Goal: Obtain resource: Obtain resource

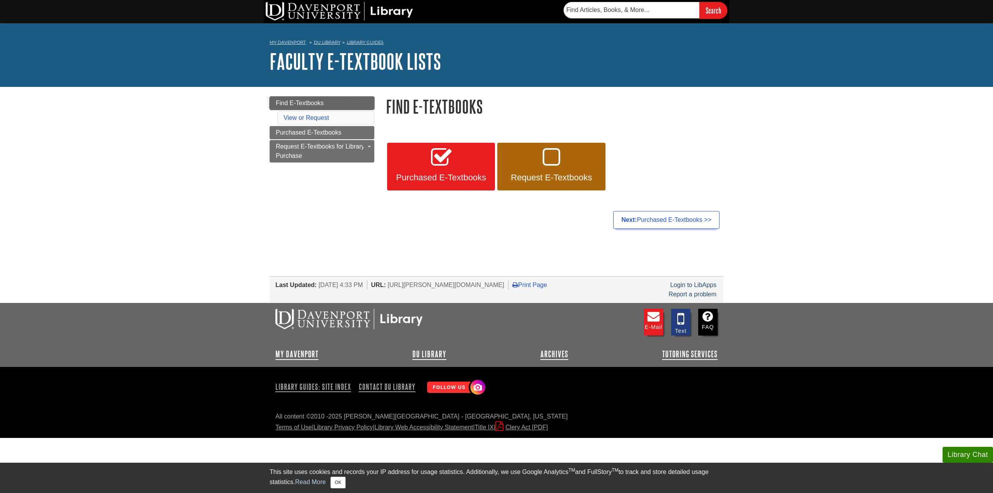
click at [324, 100] on link "Find E-Textbooks" at bounding box center [322, 103] width 105 height 13
click at [559, 164] on icon at bounding box center [550, 158] width 17 height 22
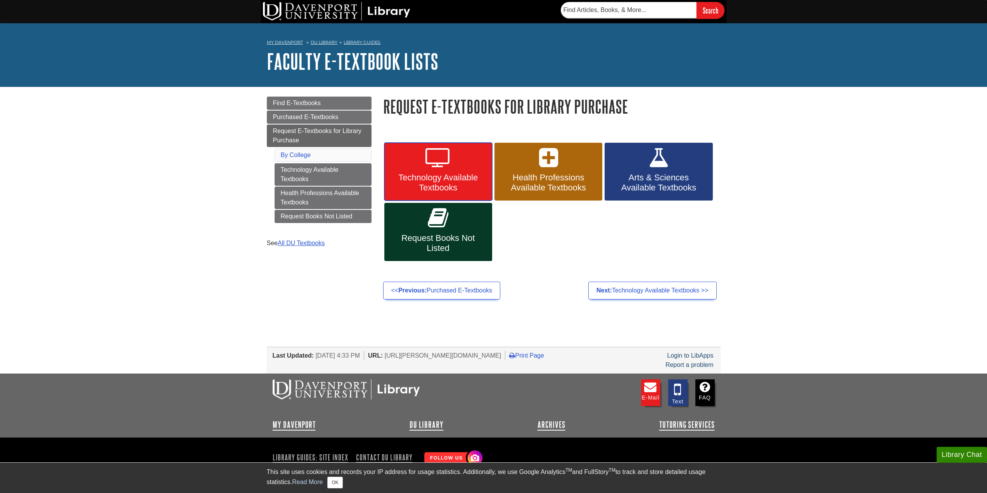
click at [444, 165] on icon at bounding box center [438, 158] width 26 height 22
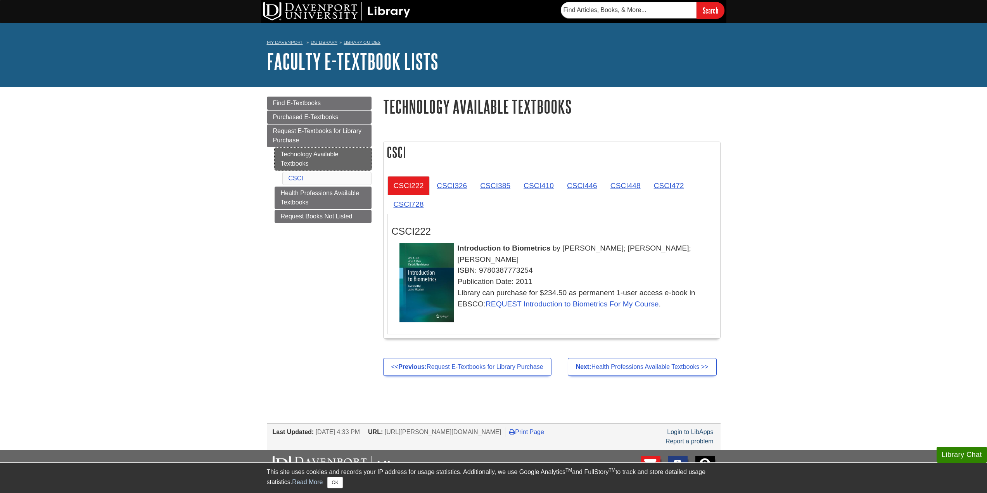
click at [289, 154] on link "Technology Available Textbooks" at bounding box center [323, 159] width 97 height 22
click at [293, 134] on span "Request E-Textbooks for Library Purchase" at bounding box center [317, 136] width 89 height 16
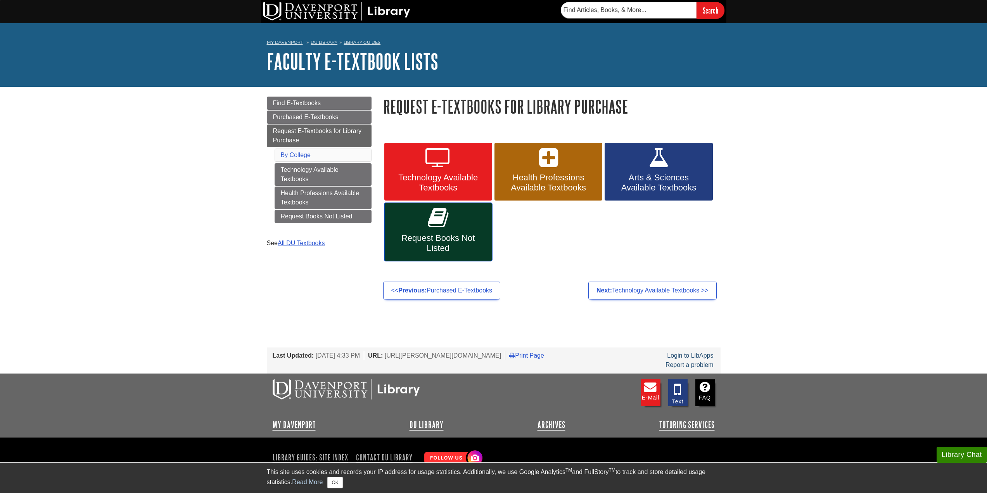
click at [428, 221] on icon at bounding box center [438, 218] width 21 height 22
